Goal: Task Accomplishment & Management: Use online tool/utility

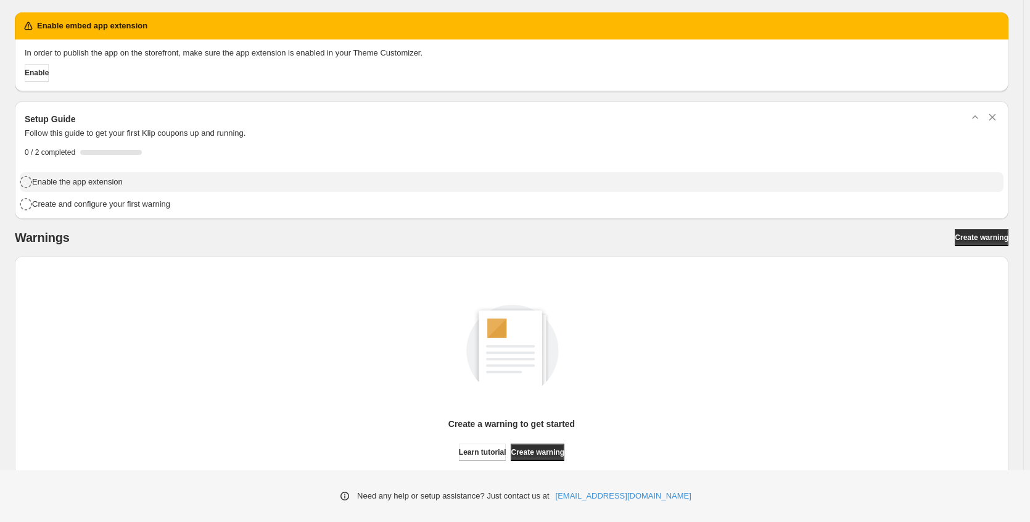
click at [89, 183] on h4 "Enable the app extension" at bounding box center [77, 182] width 91 height 12
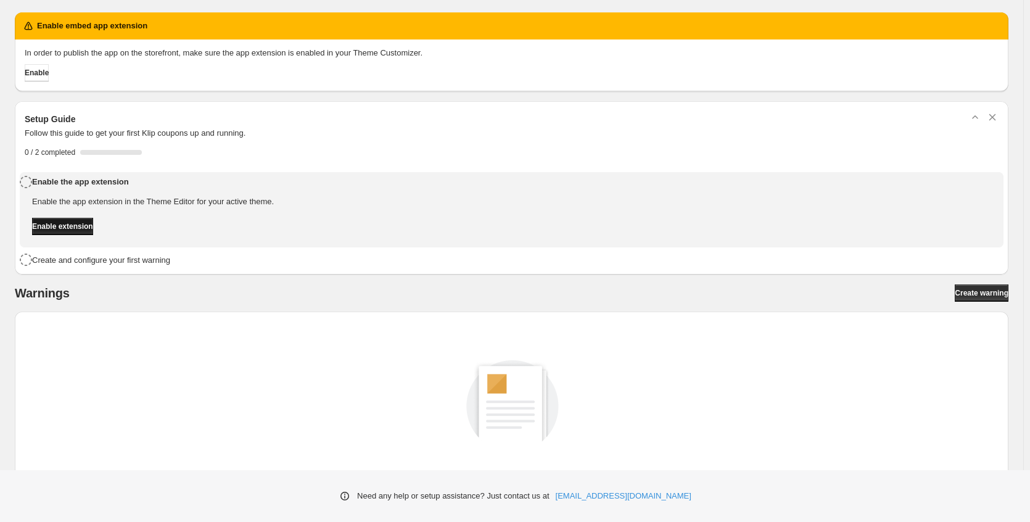
click at [86, 223] on span "Enable extension" at bounding box center [62, 226] width 61 height 10
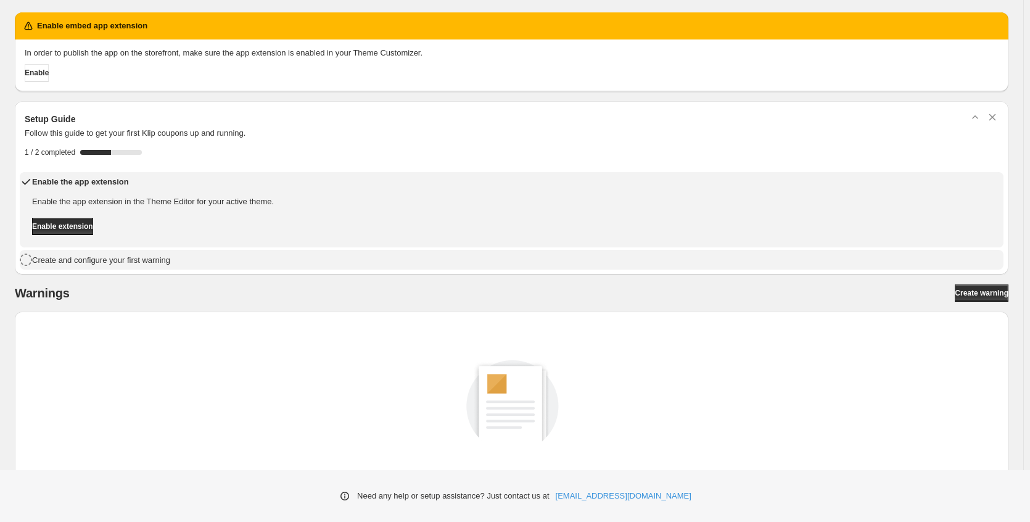
click at [104, 264] on h4 "Create and configure your first warning" at bounding box center [101, 260] width 138 height 12
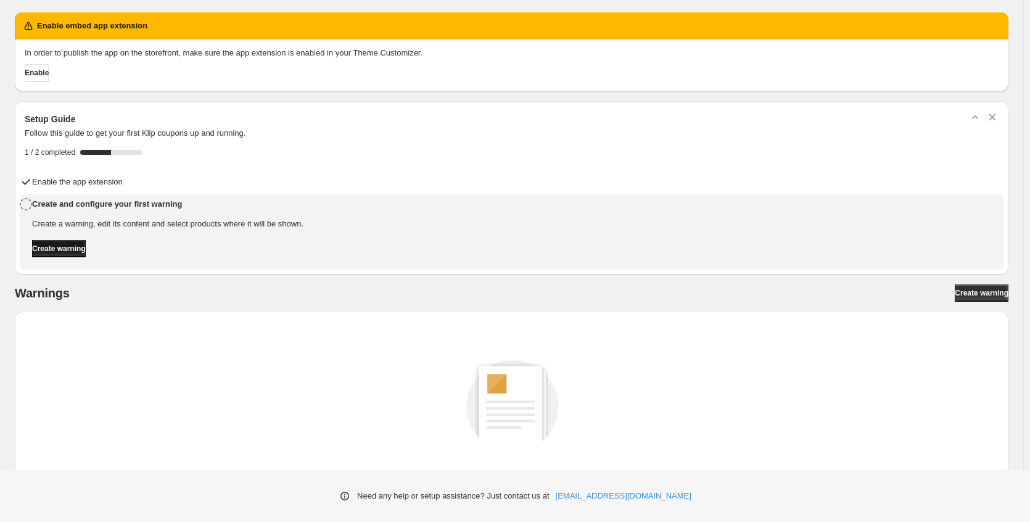
click at [86, 247] on span "Create warning" at bounding box center [59, 249] width 54 height 10
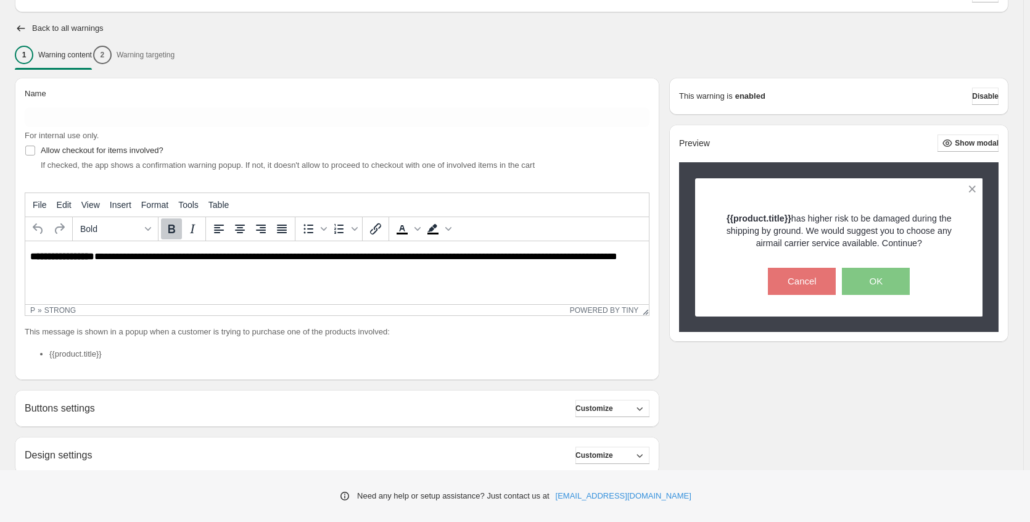
scroll to position [123, 0]
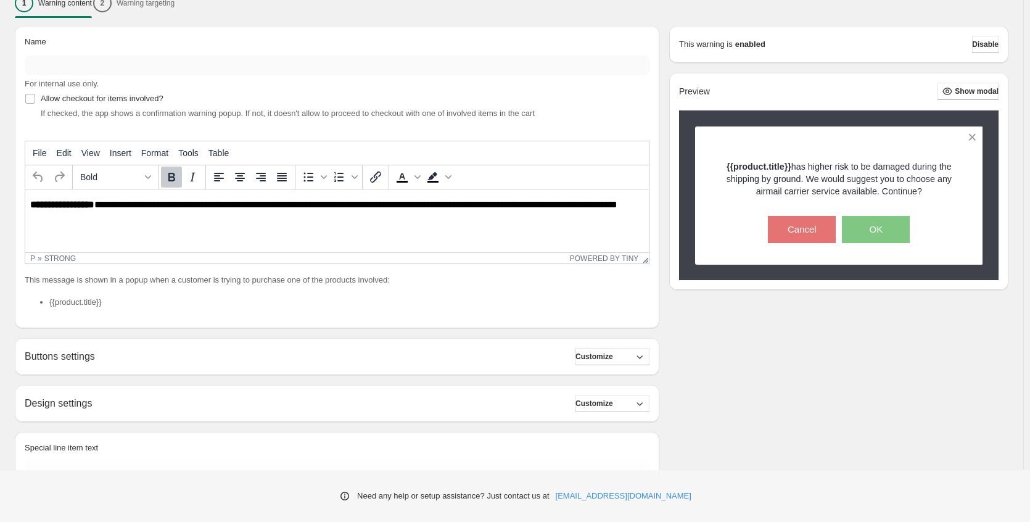
click at [166, 75] on div "Name For internal use only." at bounding box center [337, 63] width 625 height 54
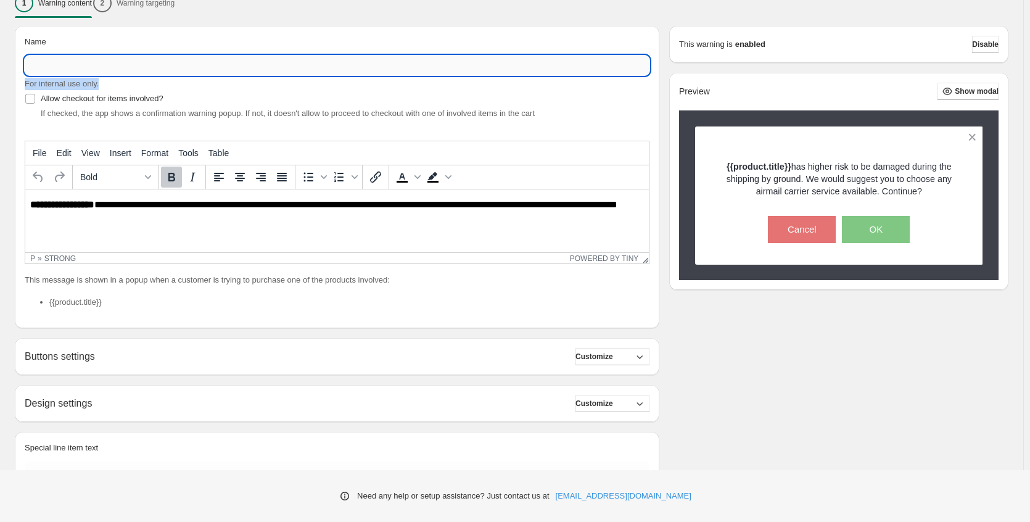
click at [167, 67] on input "Name" at bounding box center [337, 65] width 625 height 20
type input "*********"
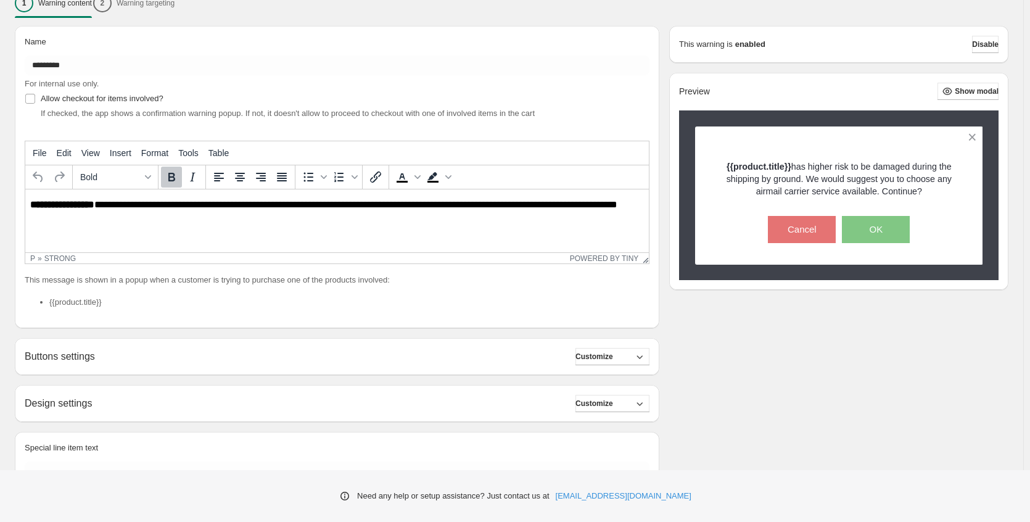
click at [42, 216] on p "**********" at bounding box center [340, 210] width 620 height 22
click at [107, 201] on p "**********" at bounding box center [340, 210] width 620 height 22
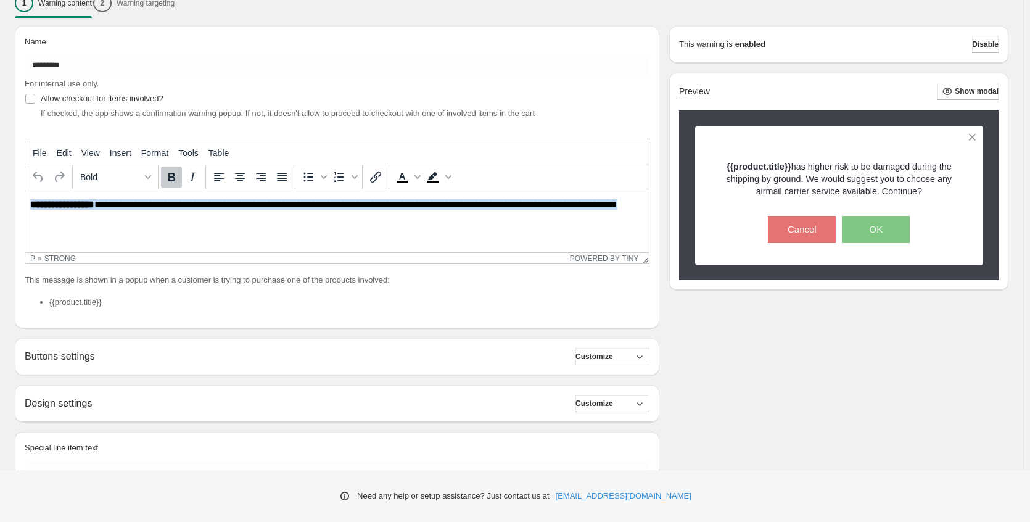
drag, startPoint x: 79, startPoint y: 214, endPoint x: 11, endPoint y: 193, distance: 71.0
click at [25, 193] on html "**********" at bounding box center [336, 210] width 623 height 42
drag, startPoint x: 91, startPoint y: 217, endPoint x: 13, endPoint y: 191, distance: 81.9
click at [25, 191] on html "**********" at bounding box center [336, 210] width 623 height 42
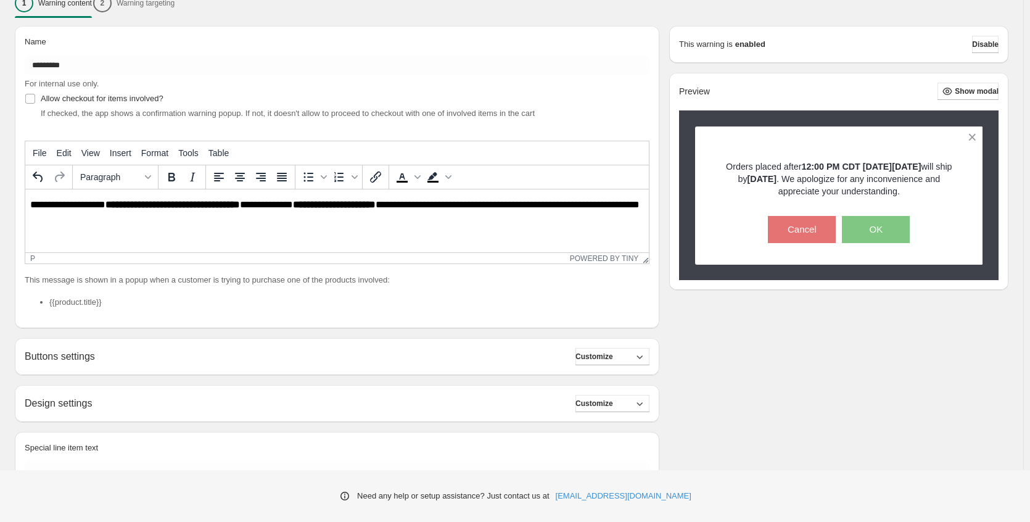
drag, startPoint x: 31, startPoint y: 205, endPoint x: 44, endPoint y: 205, distance: 12.3
click at [32, 205] on p "**********" at bounding box center [340, 210] width 620 height 22
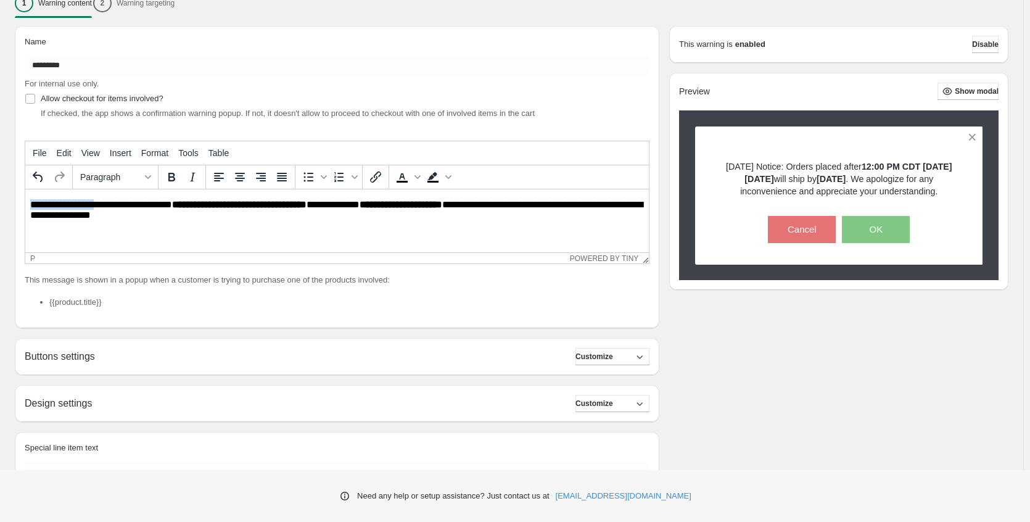
drag, startPoint x: 104, startPoint y: 204, endPoint x: 17, endPoint y: 201, distance: 86.4
click at [25, 201] on html "**********" at bounding box center [336, 210] width 623 height 42
click at [416, 177] on icon "Text color" at bounding box center [417, 177] width 6 height 4
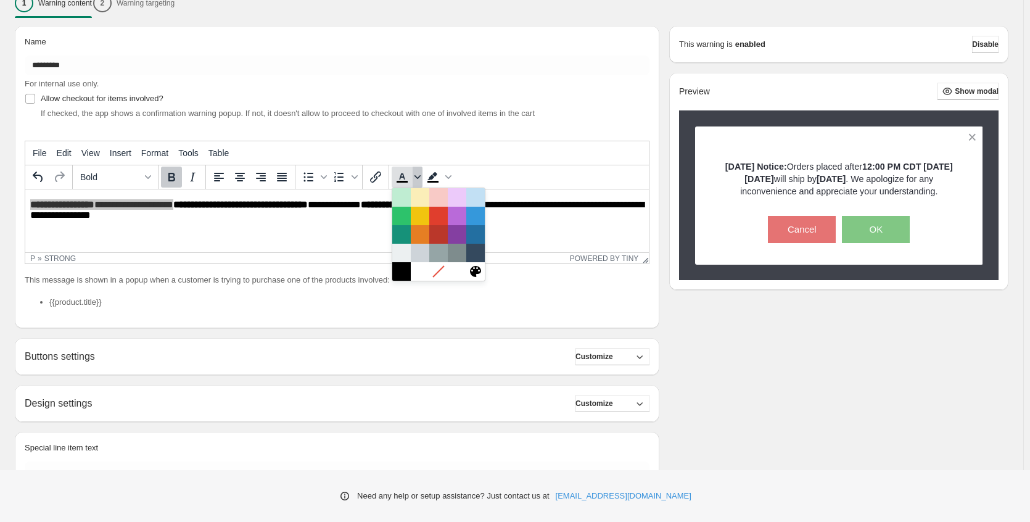
click at [417, 177] on icon "Text color" at bounding box center [417, 177] width 6 height 6
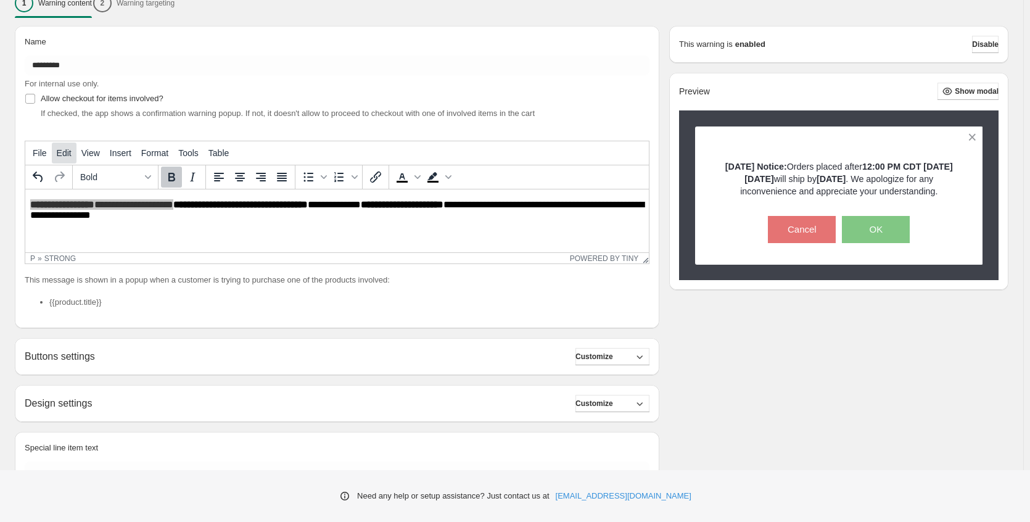
click at [57, 155] on span "Edit" at bounding box center [64, 153] width 15 height 10
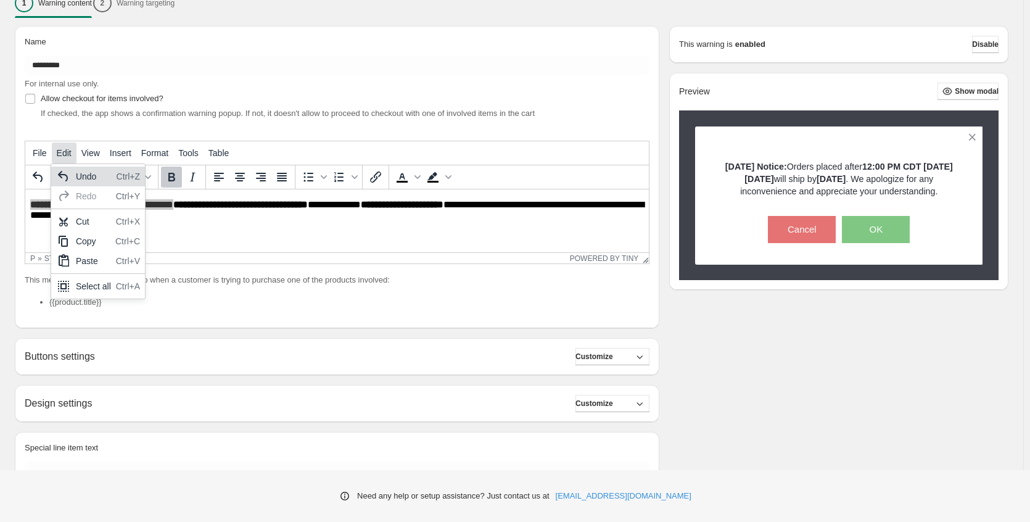
click at [57, 155] on span "Edit" at bounding box center [64, 153] width 15 height 10
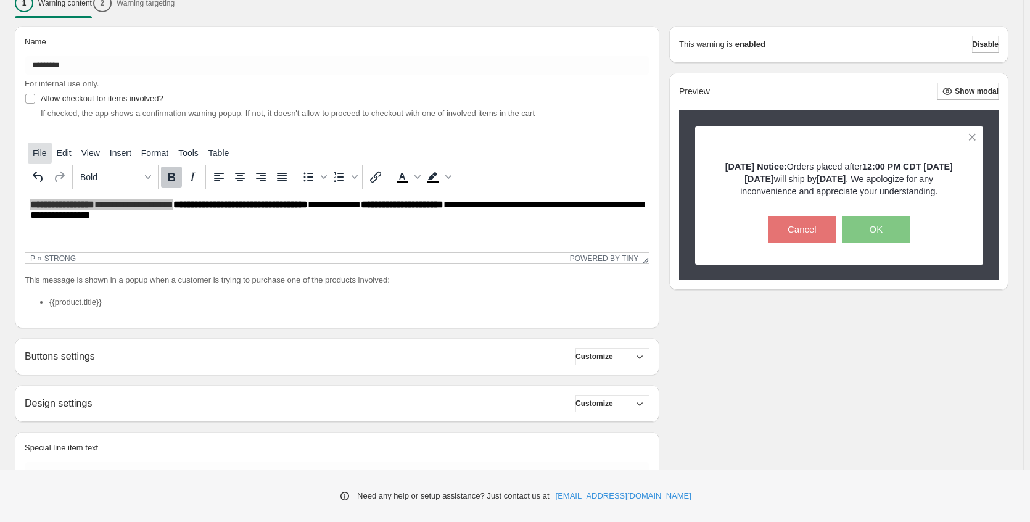
click at [39, 155] on span "File" at bounding box center [40, 153] width 14 height 10
click at [156, 290] on div "This message is shown in a popup when a customer is trying to purchase one of t…" at bounding box center [337, 296] width 625 height 44
drag, startPoint x: 80, startPoint y: 301, endPoint x: 90, endPoint y: 301, distance: 9.9
click at [80, 301] on li "{{product.title}}" at bounding box center [349, 302] width 600 height 12
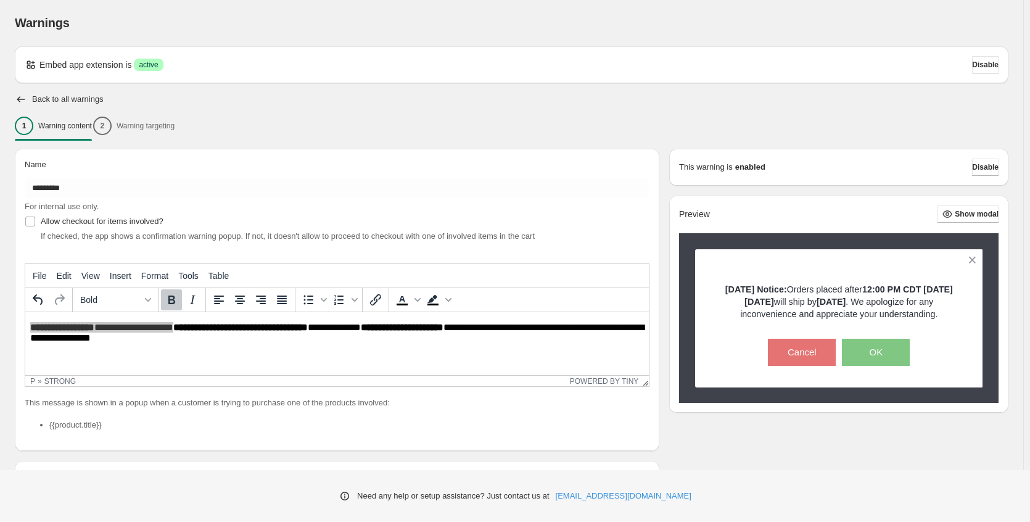
scroll to position [0, 0]
click at [989, 213] on span "Show modal" at bounding box center [976, 215] width 44 height 10
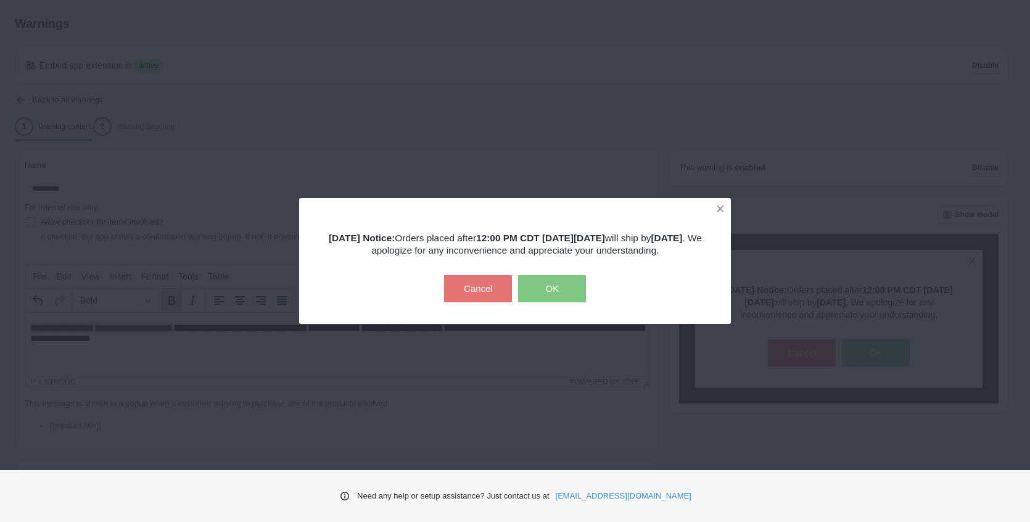
click at [461, 132] on div "Labor Day Notice: Orders placed after 12:00 PM CDT on Wednesday, August 27 will…" at bounding box center [515, 261] width 1030 height 522
click at [486, 294] on button "Cancel" at bounding box center [478, 288] width 68 height 27
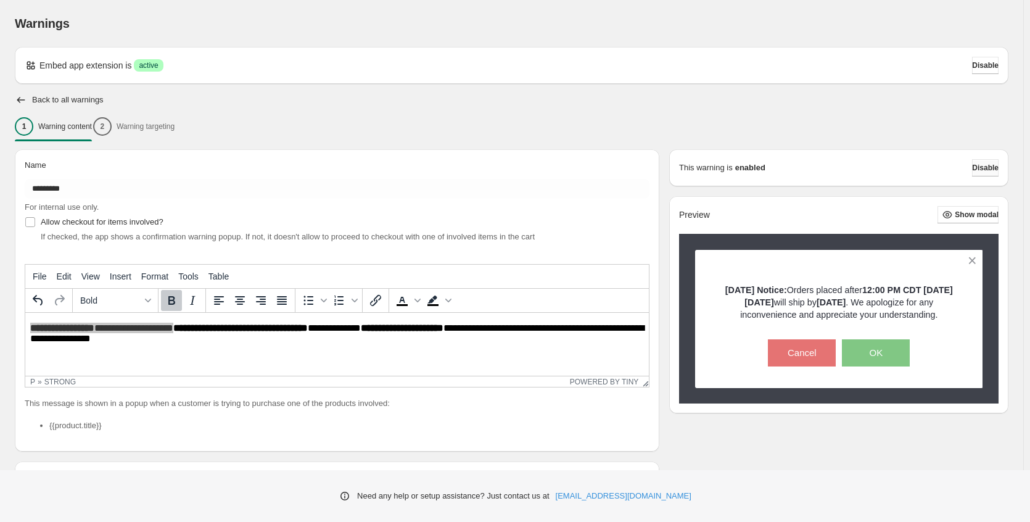
click at [982, 166] on span "Disable" at bounding box center [985, 168] width 27 height 10
click at [979, 168] on span "Disable" at bounding box center [985, 168] width 27 height 10
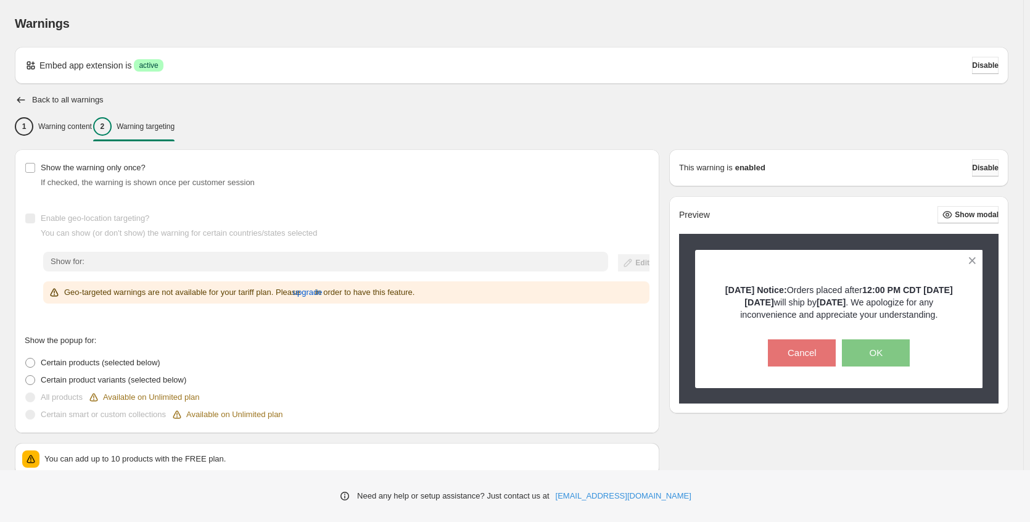
click at [973, 169] on span "Disable" at bounding box center [985, 168] width 27 height 10
click at [20, 98] on icon "button" at bounding box center [21, 100] width 12 height 12
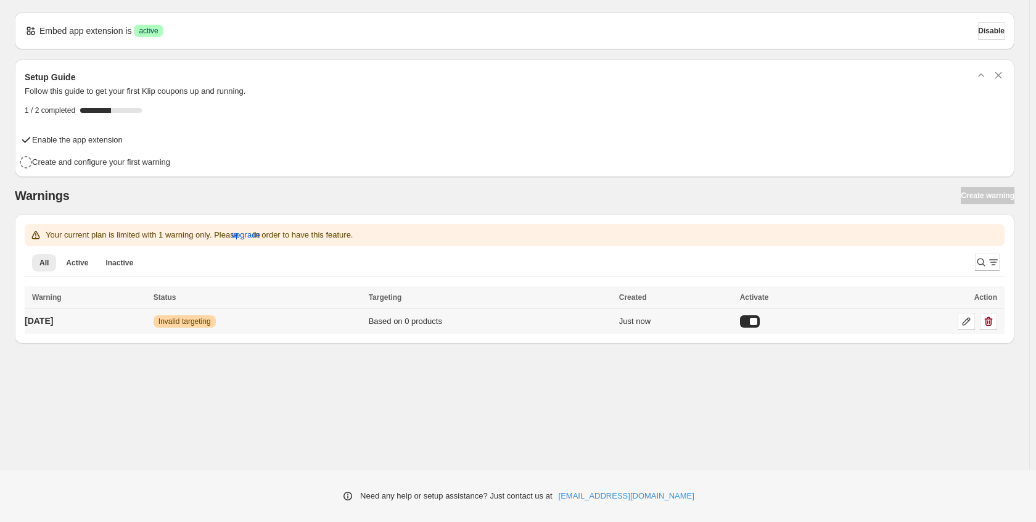
click at [755, 320] on div at bounding box center [750, 321] width 20 height 12
click at [969, 325] on icon at bounding box center [966, 321] width 12 height 12
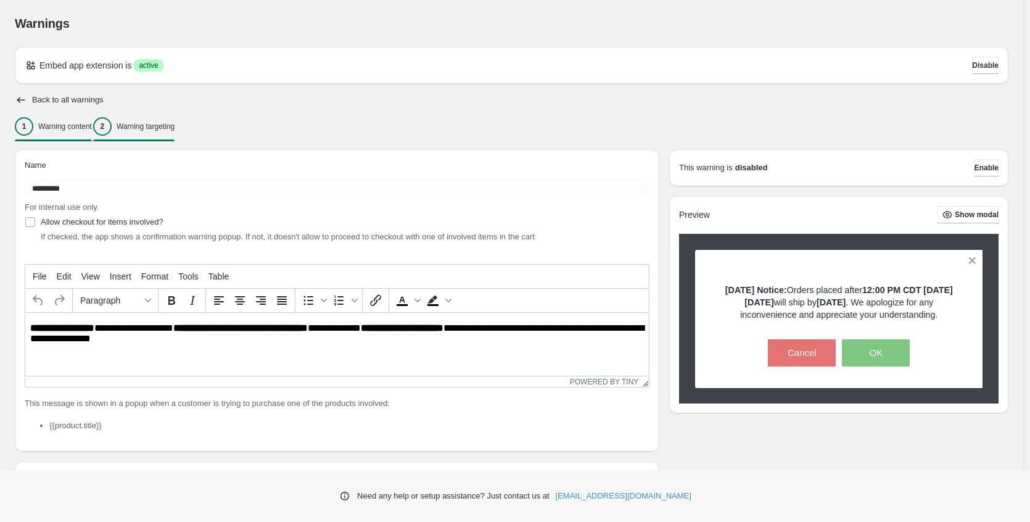
click at [155, 127] on p "Warning targeting" at bounding box center [146, 126] width 58 height 10
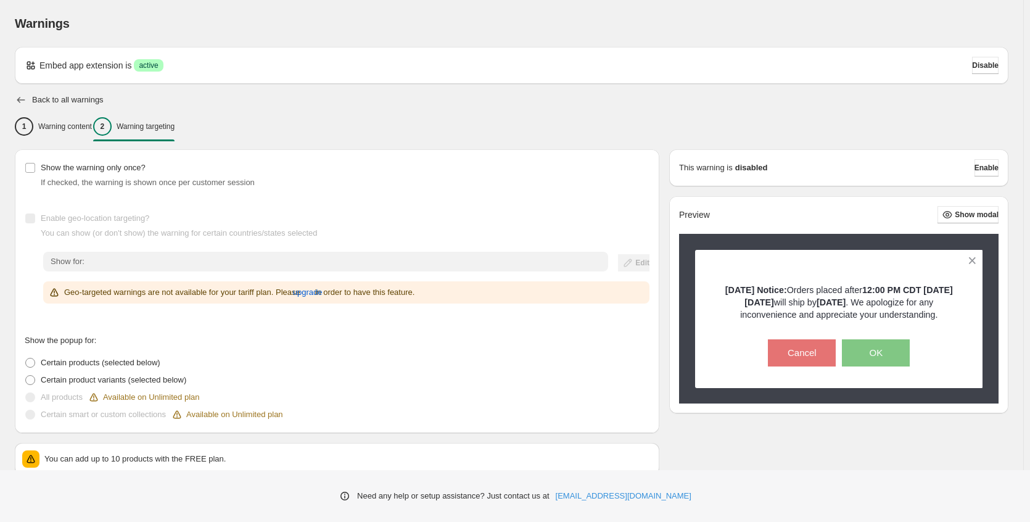
click at [20, 99] on icon "button" at bounding box center [21, 100] width 12 height 12
click at [31, 65] on icon at bounding box center [31, 65] width 12 height 12
click at [21, 105] on icon "button" at bounding box center [21, 100] width 12 height 12
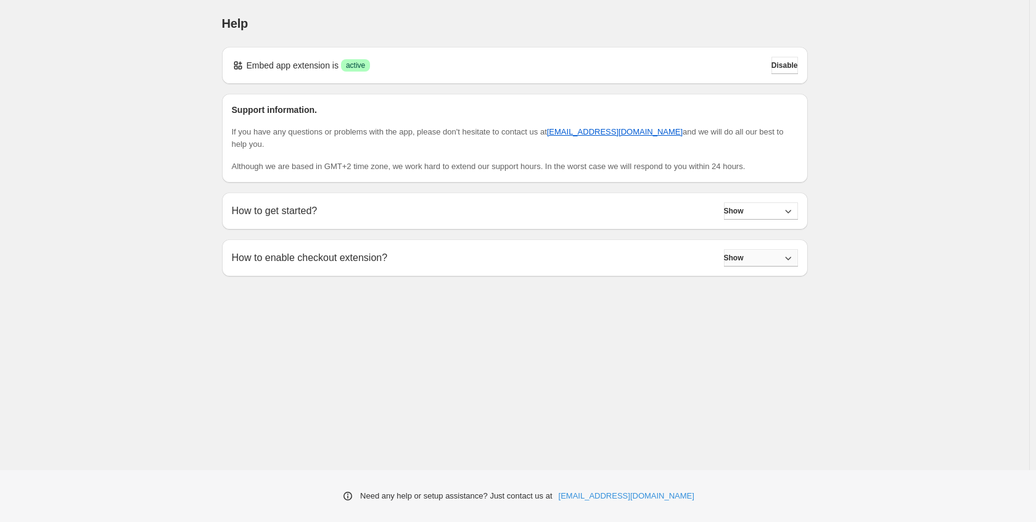
click at [784, 252] on icon "button" at bounding box center [788, 258] width 12 height 12
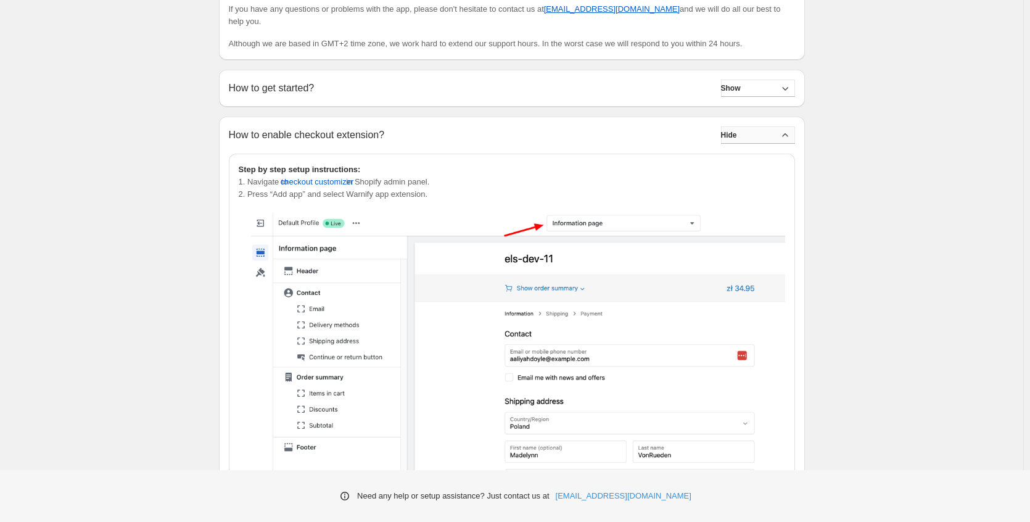
scroll to position [123, 0]
click at [322, 175] on span "checkout customizer" at bounding box center [317, 181] width 73 height 12
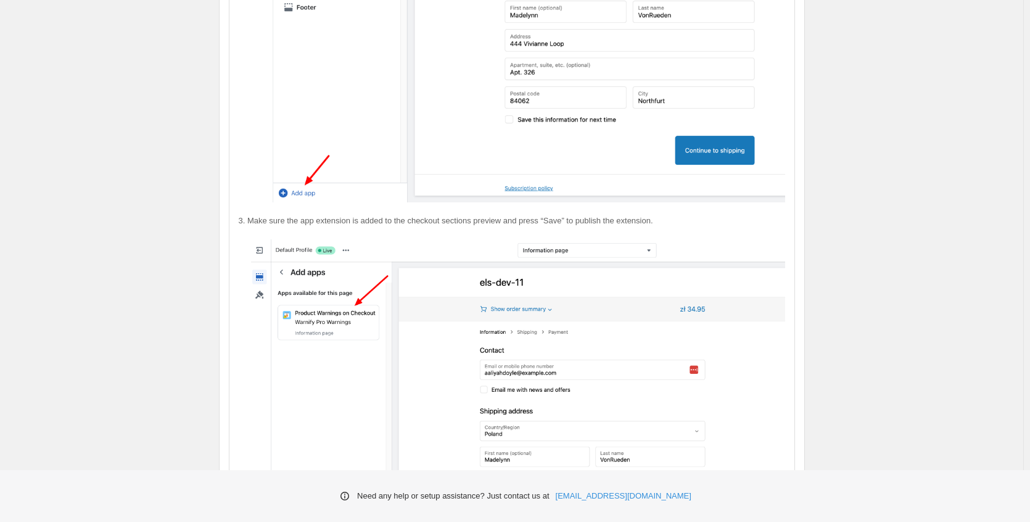
scroll to position [621, 0]
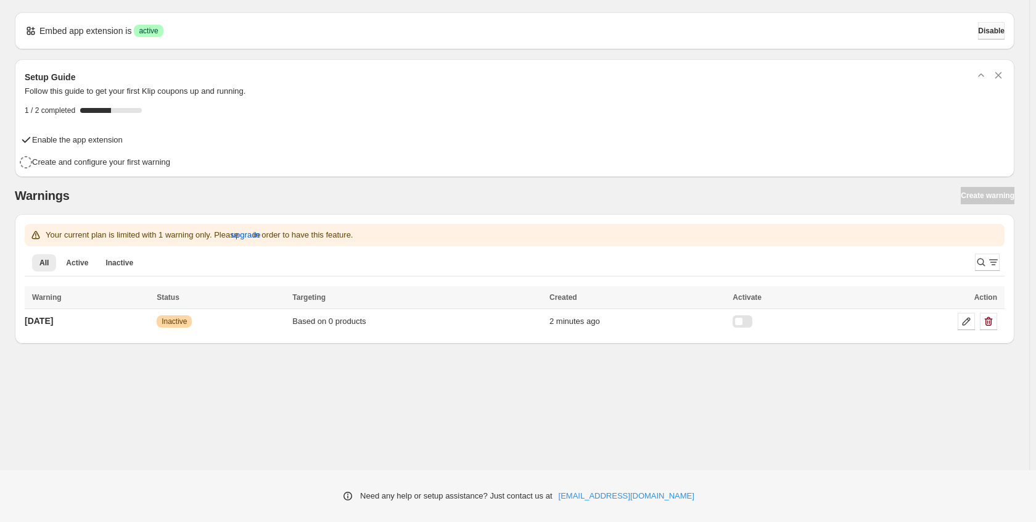
click at [993, 32] on span "Disable" at bounding box center [991, 31] width 27 height 10
